Goal: Task Accomplishment & Management: Complete application form

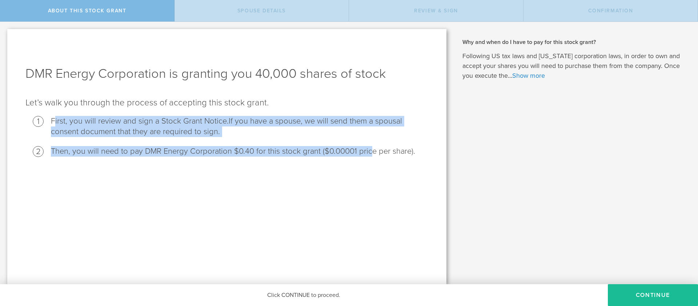
drag, startPoint x: 54, startPoint y: 121, endPoint x: 368, endPoint y: 153, distance: 316.2
click at [368, 153] on ol "First, you will review and sign a Stock Grant Notice. If you have a spouse, we …" at bounding box center [226, 136] width 403 height 41
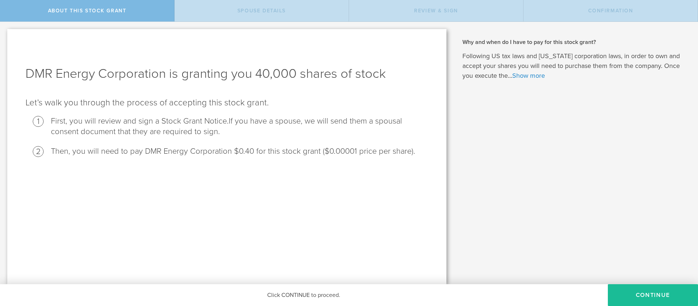
click at [368, 164] on div "DMR Energy Corporation is granting you 40,000 shares of stock Let’s walk you th…" at bounding box center [226, 156] width 439 height 255
click at [639, 297] on button "CONTINUE" at bounding box center [653, 295] width 90 height 22
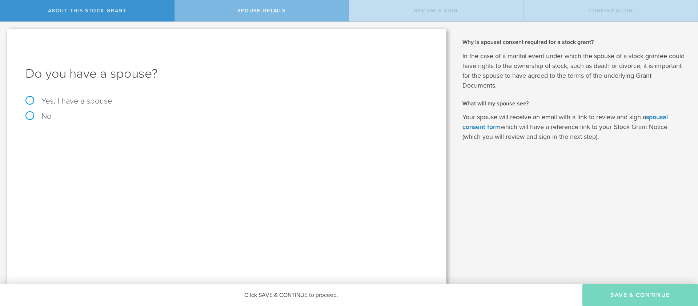
click at [47, 99] on label "Yes, I have a spouse" at bounding box center [226, 101] width 403 height 8
click at [5, 33] on input "Yes, I have a spouse" at bounding box center [2, 28] width 5 height 12
radio input "true"
click at [100, 160] on input "text" at bounding box center [252, 160] width 345 height 11
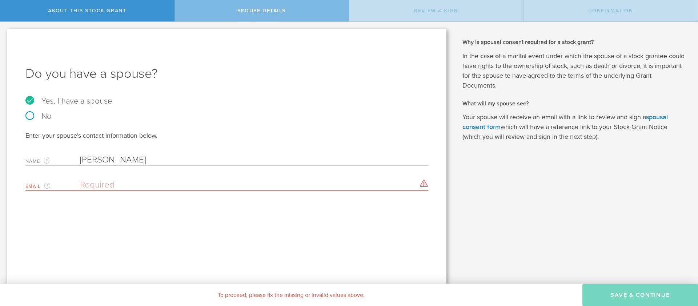
type input "[PERSON_NAME]"
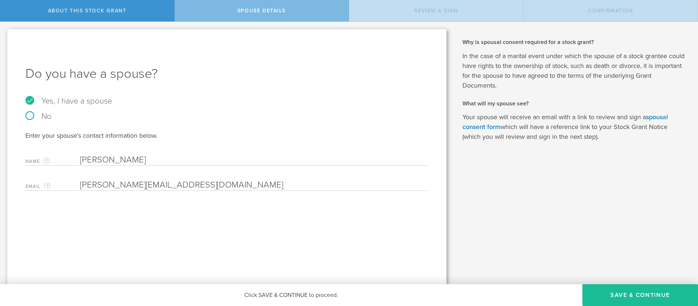
type input "[PERSON_NAME][EMAIL_ADDRESS][DOMAIN_NAME]"
